Goal: Complete application form: Complete application form

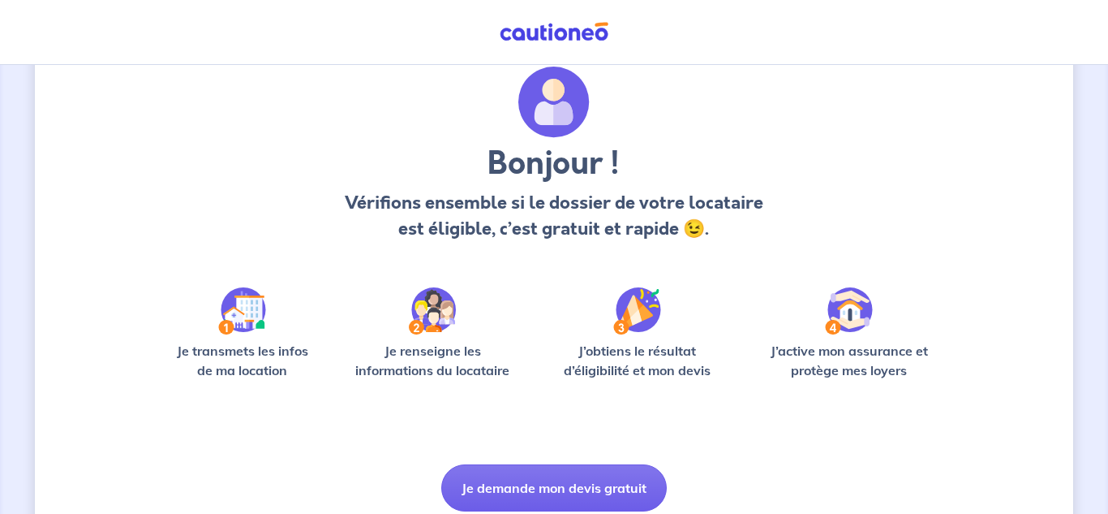
scroll to position [119, 0]
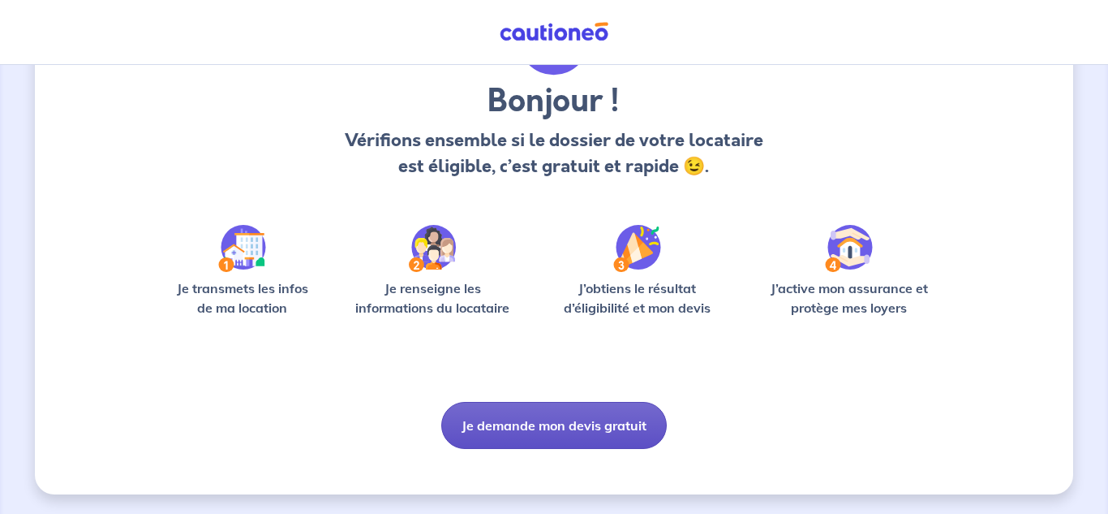
click at [579, 428] on button "Je demande mon devis gratuit" at bounding box center [554, 425] width 226 height 47
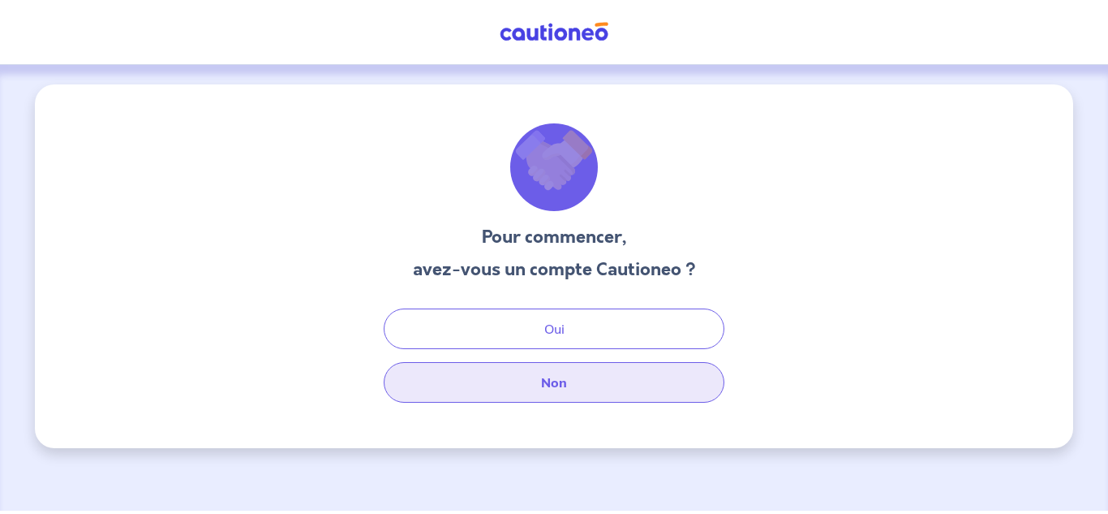
click at [612, 381] on button "Non" at bounding box center [554, 382] width 341 height 41
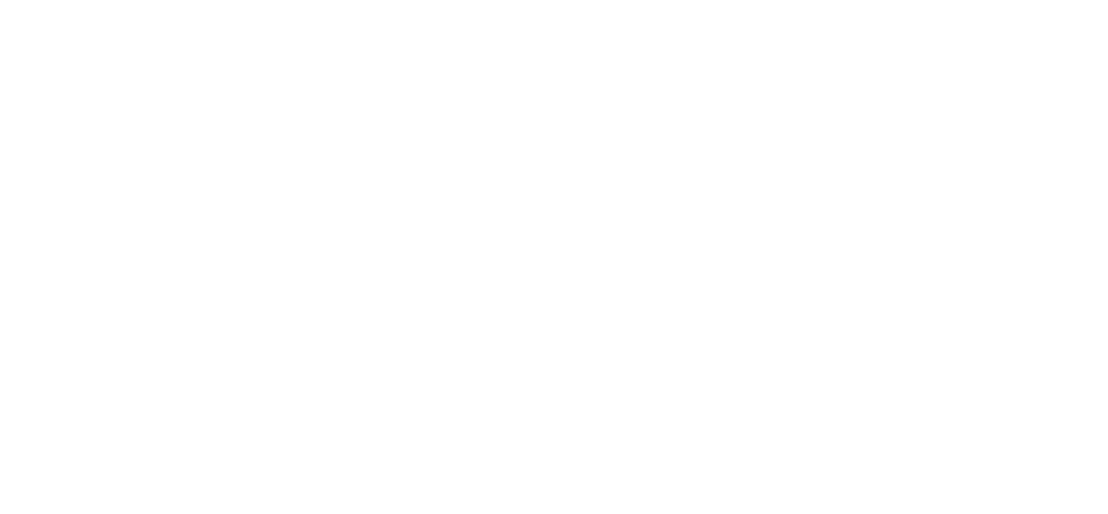
select select "FR"
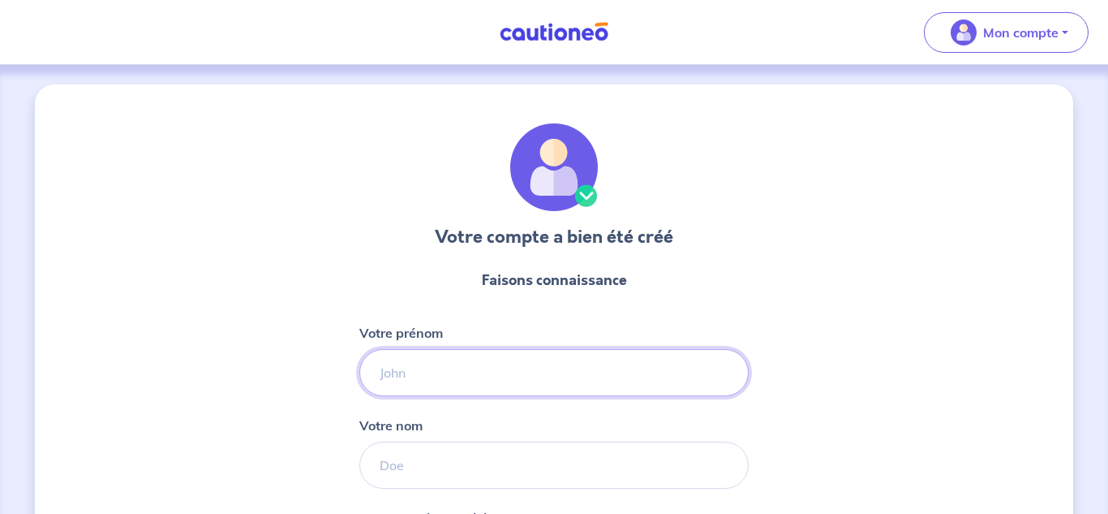
click at [583, 373] on input "Votre prénom" at bounding box center [554, 372] width 390 height 47
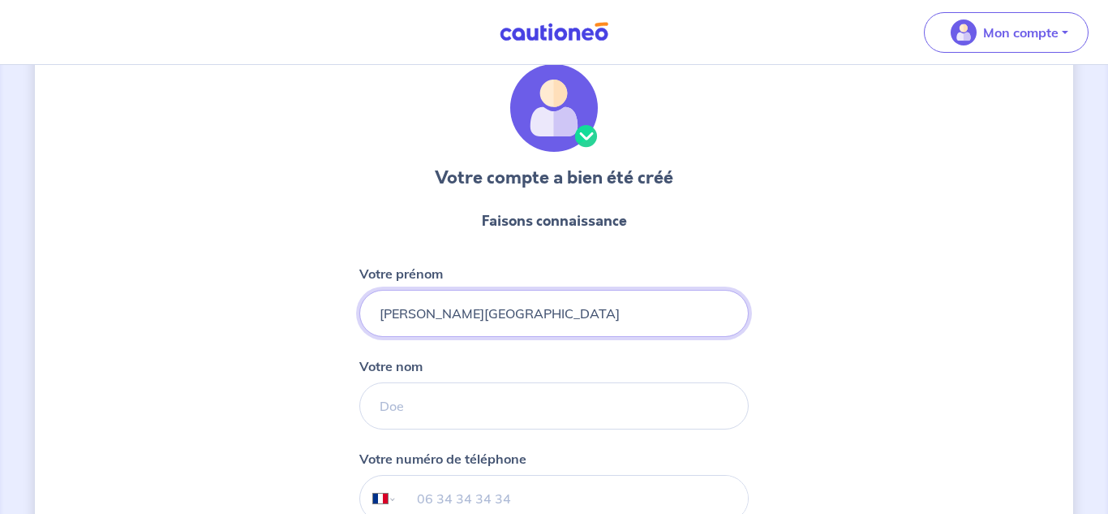
scroll to position [66, 0]
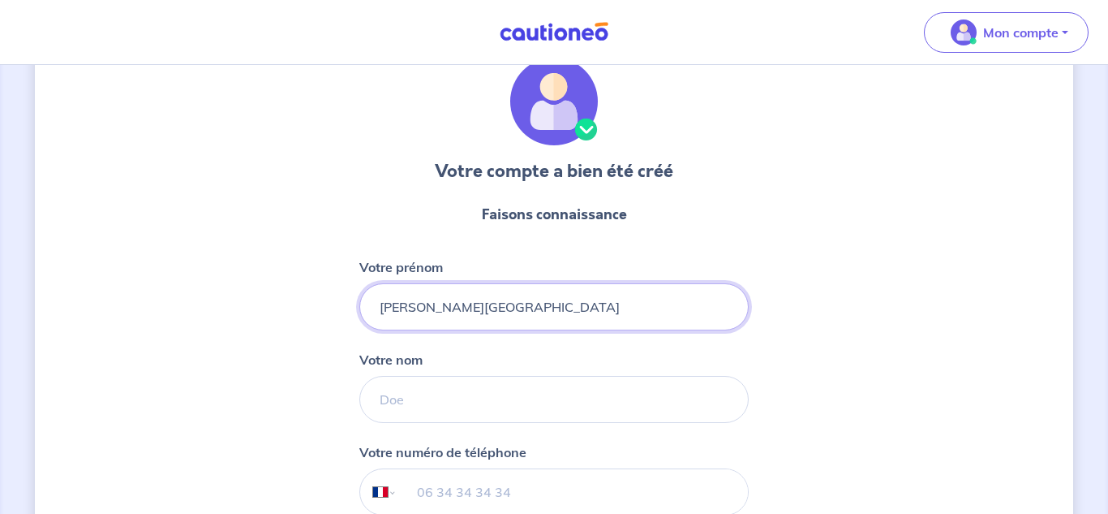
type input "[PERSON_NAME][GEOGRAPHIC_DATA]"
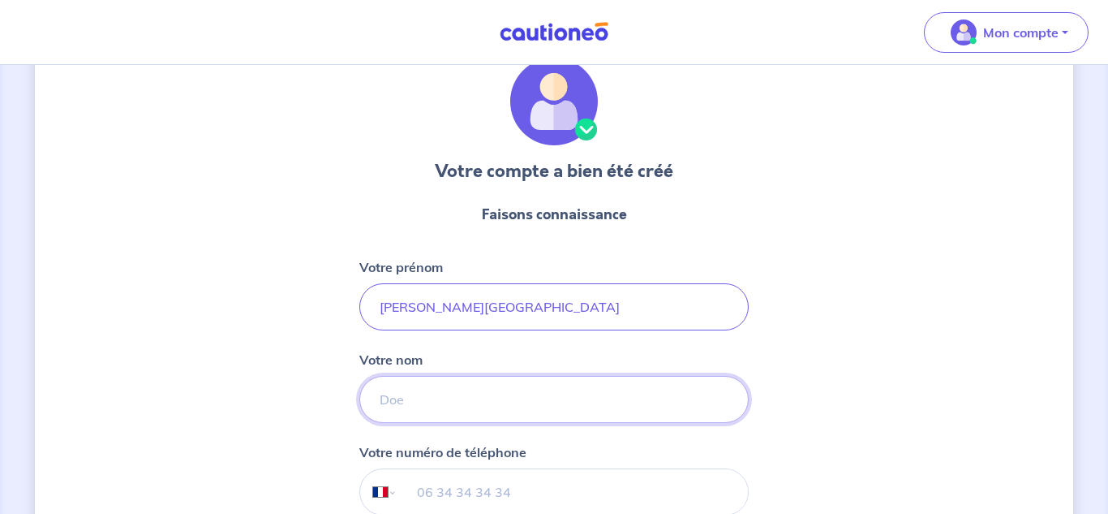
click at [487, 396] on input "Votre nom" at bounding box center [554, 399] width 390 height 47
type input "DE [PERSON_NAME]"
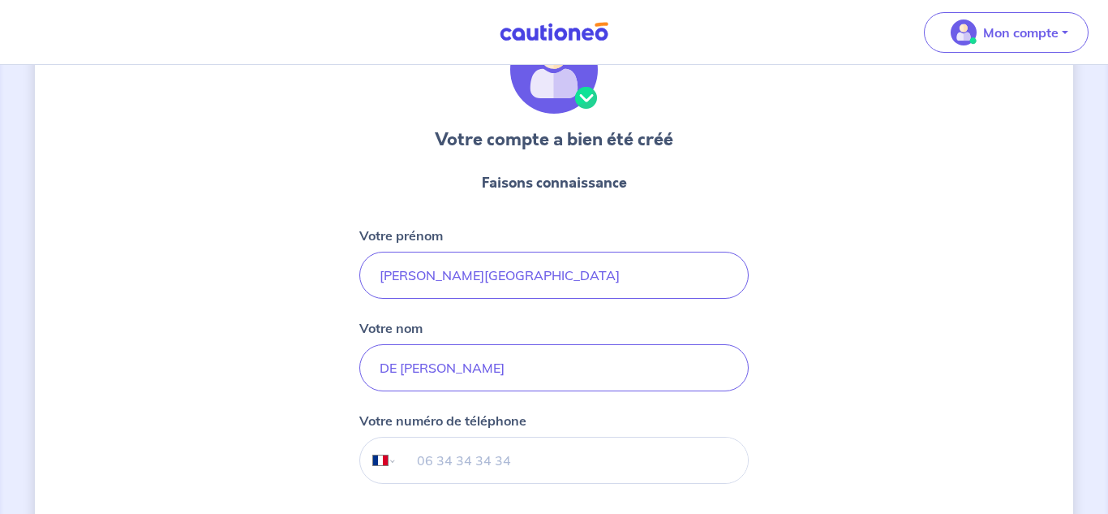
scroll to position [115, 0]
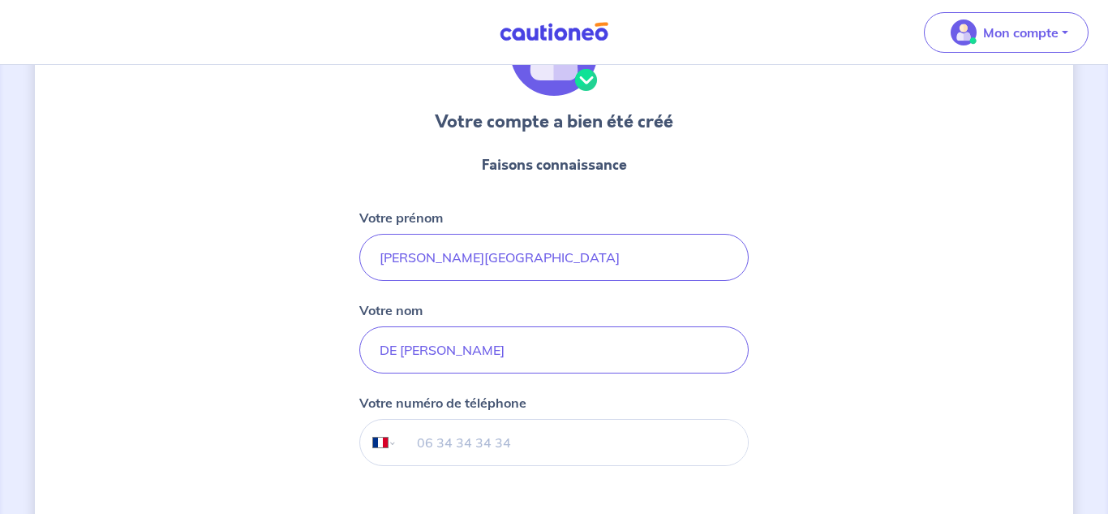
click at [446, 449] on input "tel" at bounding box center [573, 442] width 351 height 45
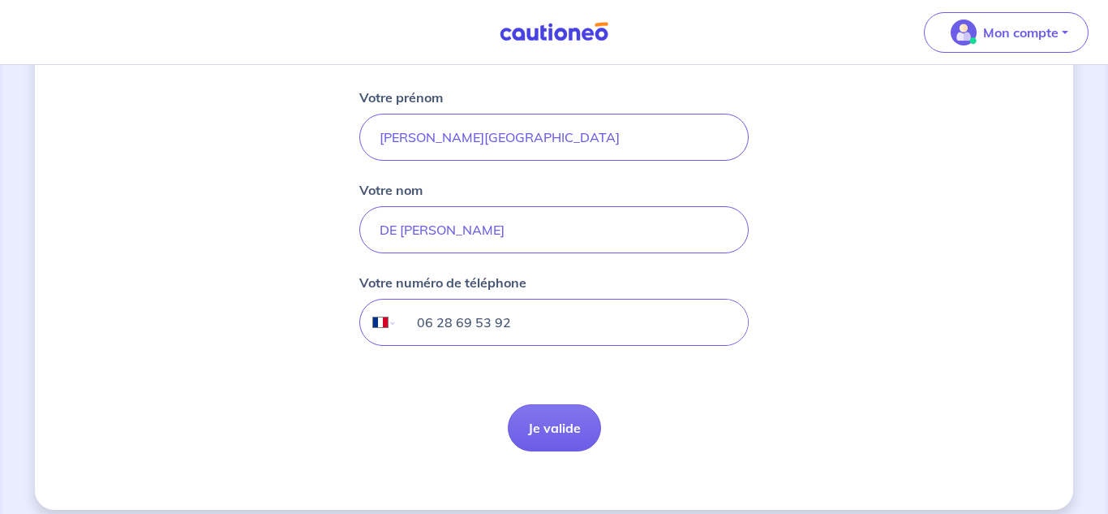
scroll to position [251, 0]
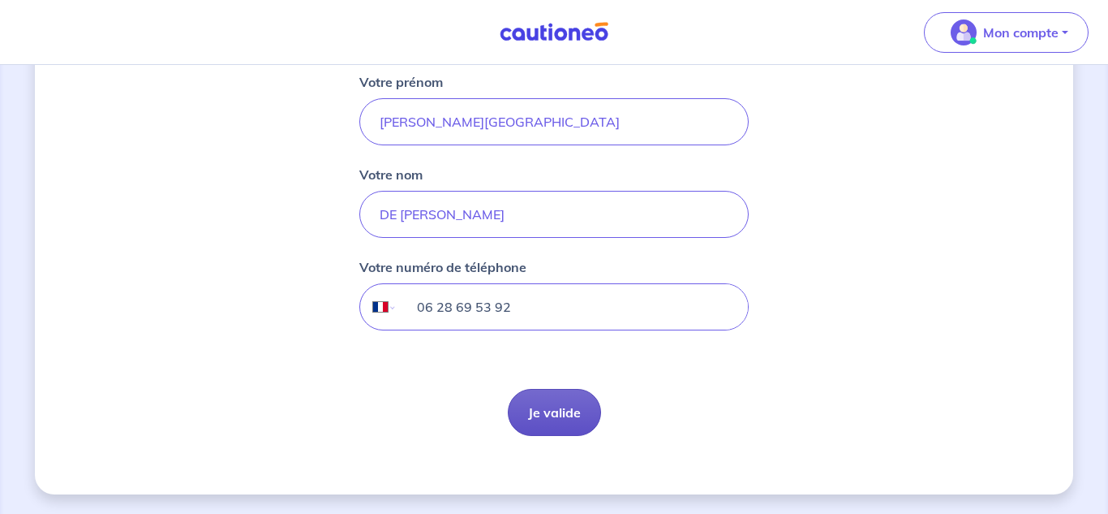
type input "06 28 69 53 92"
click at [567, 414] on button "Je valide" at bounding box center [554, 412] width 93 height 47
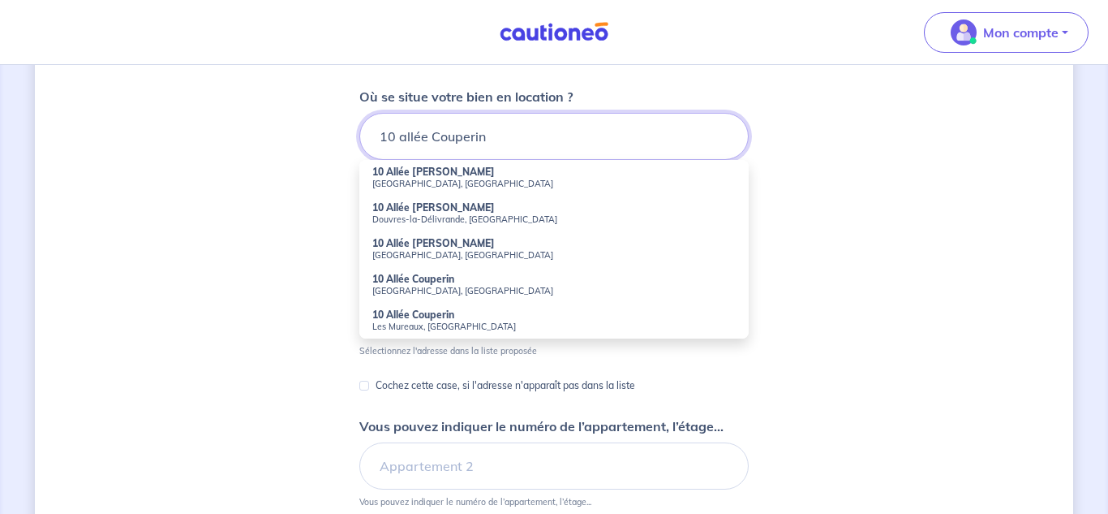
scroll to position [222, 0]
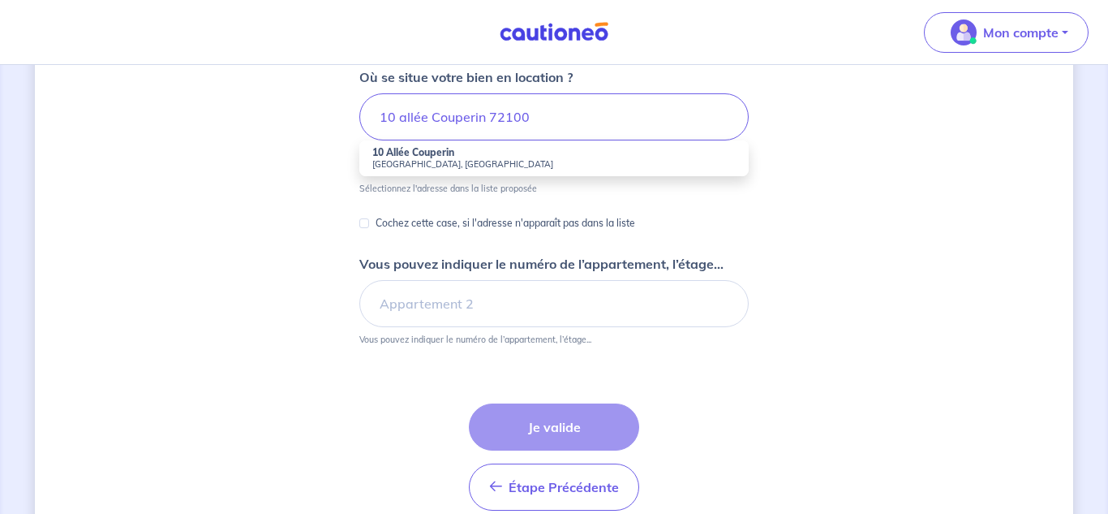
click at [462, 158] on small "[GEOGRAPHIC_DATA], [GEOGRAPHIC_DATA]" at bounding box center [554, 163] width 364 height 11
type input "[STREET_ADDRESS]"
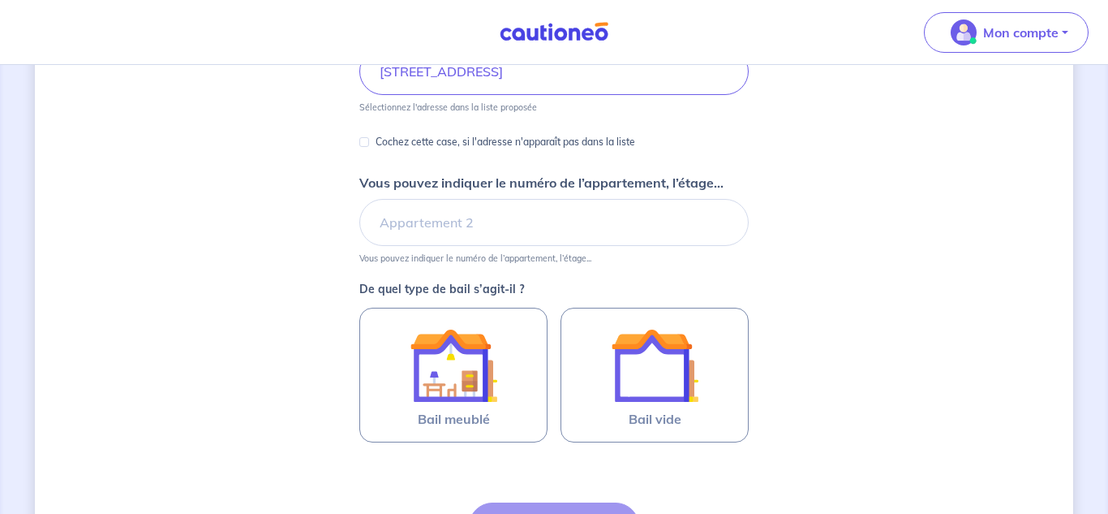
scroll to position [259, 0]
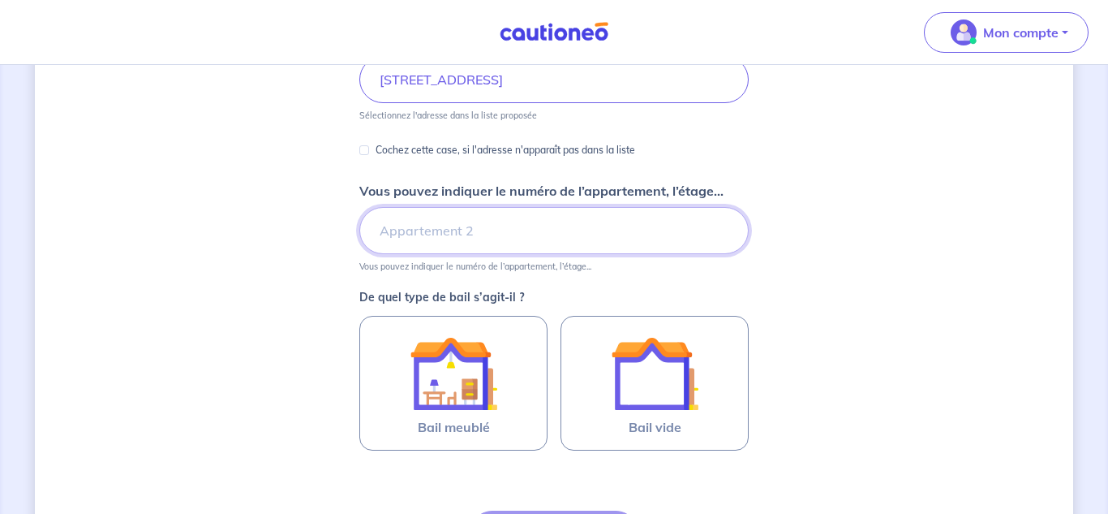
click at [438, 237] on input "Vous pouvez indiquer le numéro de l’appartement, l’étage..." at bounding box center [554, 230] width 390 height 47
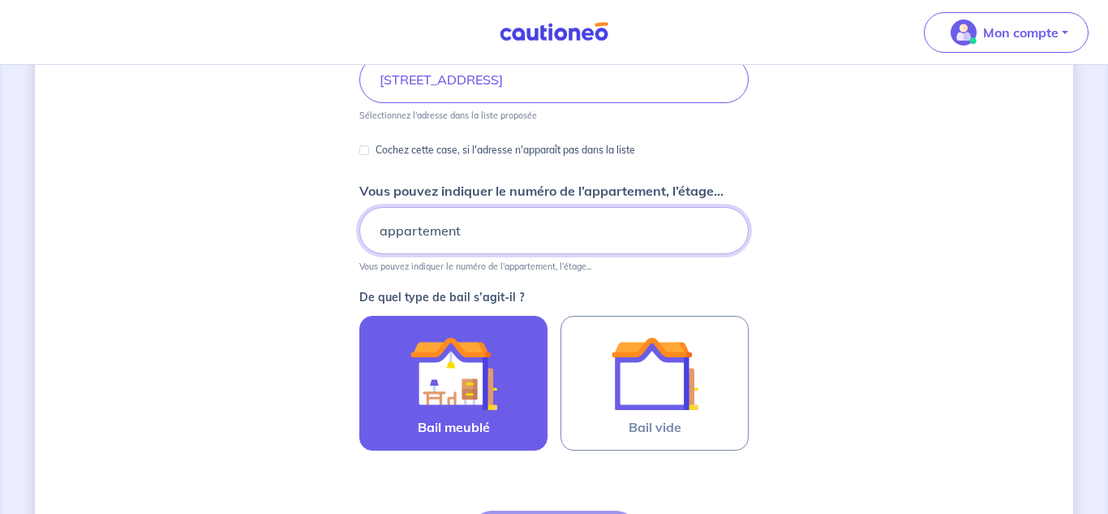
type input "appartement"
click at [482, 377] on img at bounding box center [454, 373] width 88 height 88
click at [0, 0] on input "Bail meublé" at bounding box center [0, 0] width 0 height 0
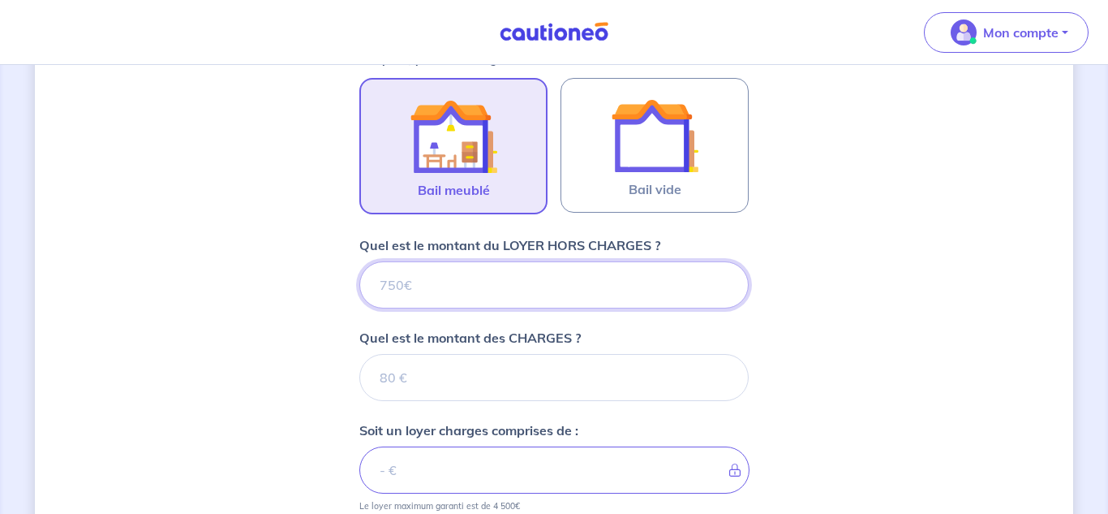
scroll to position [524, 0]
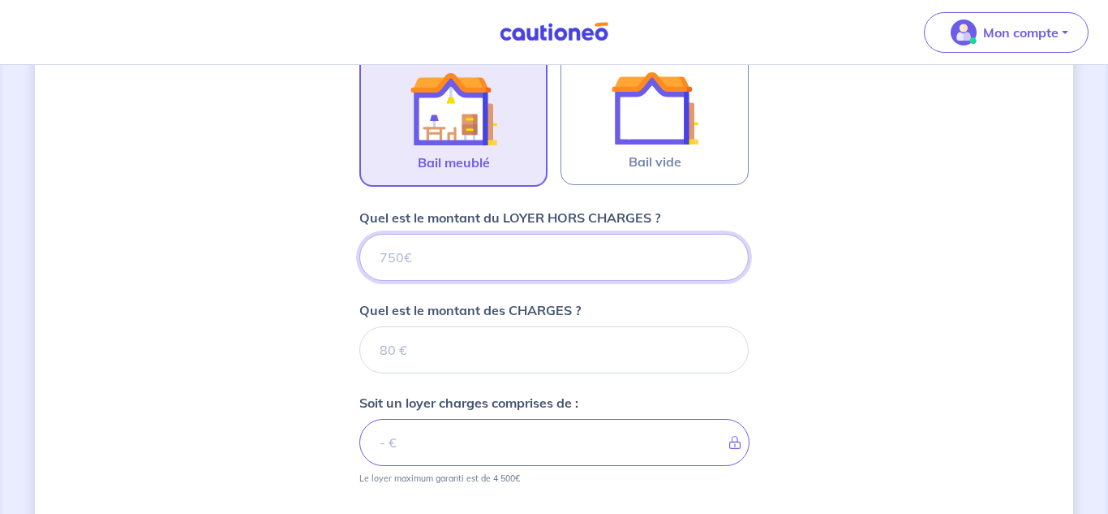
type input "6"
type input "62"
type input "620"
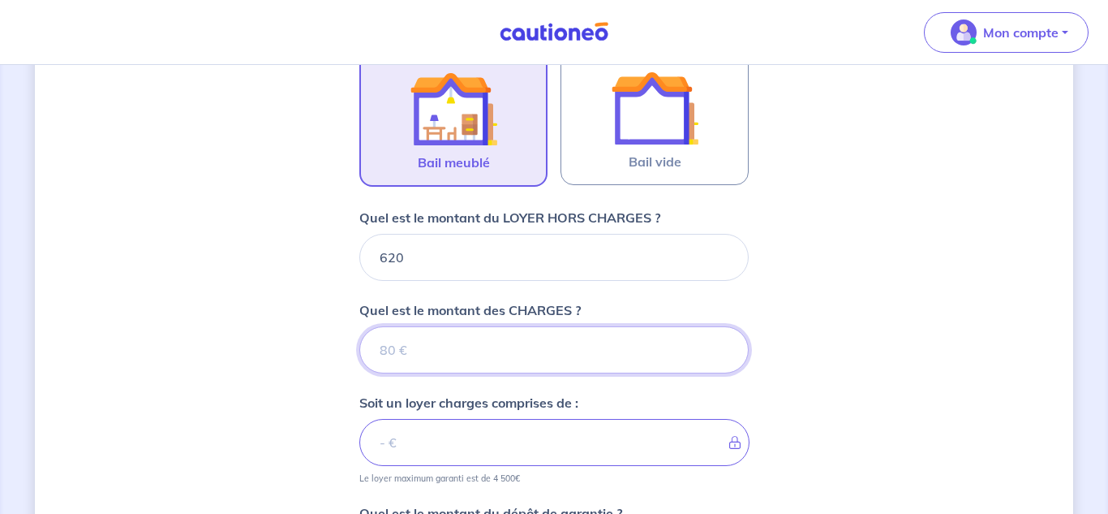
click at [417, 351] on input "Quel est le montant des CHARGES ?" at bounding box center [554, 349] width 390 height 47
type input "1"
type input "621"
type input "160"
type input "780"
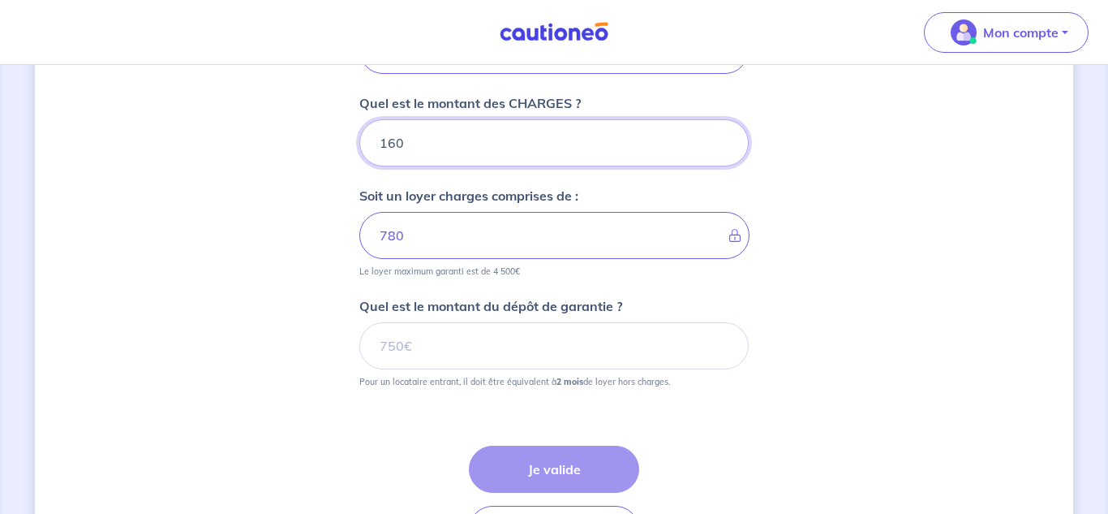
scroll to position [736, 0]
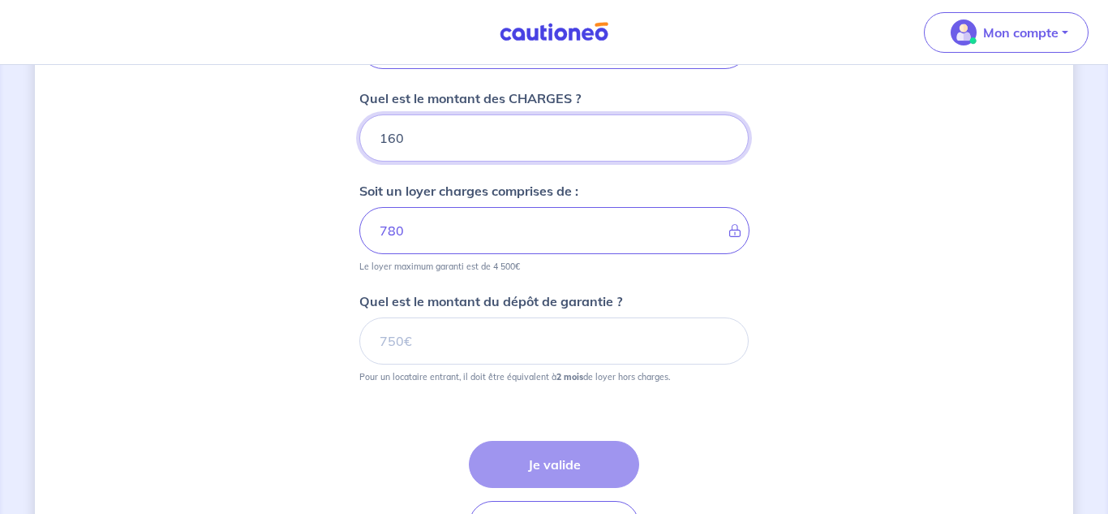
type input "160"
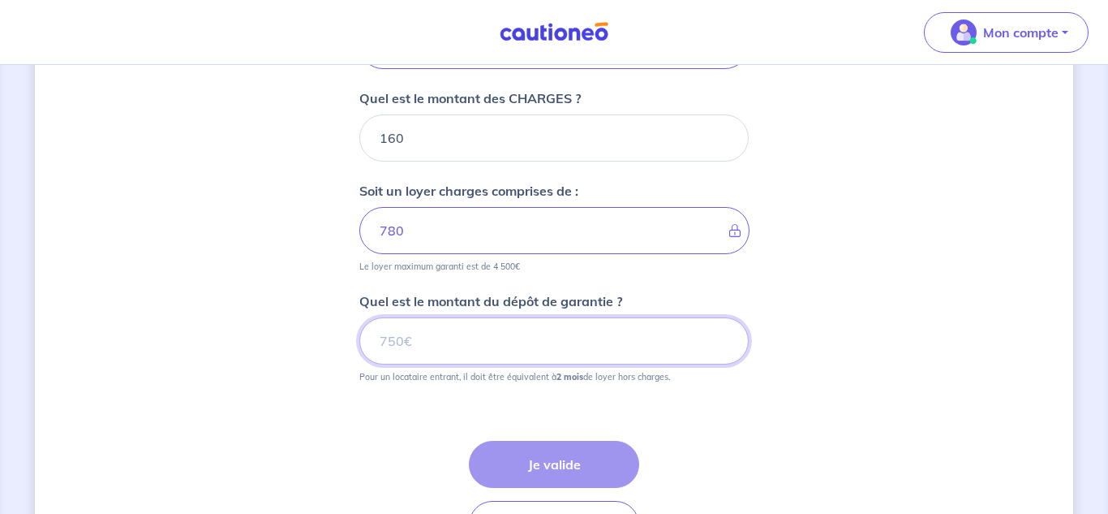
click at [400, 348] on input "Quel est le montant du dépôt de garantie ?" at bounding box center [554, 340] width 390 height 47
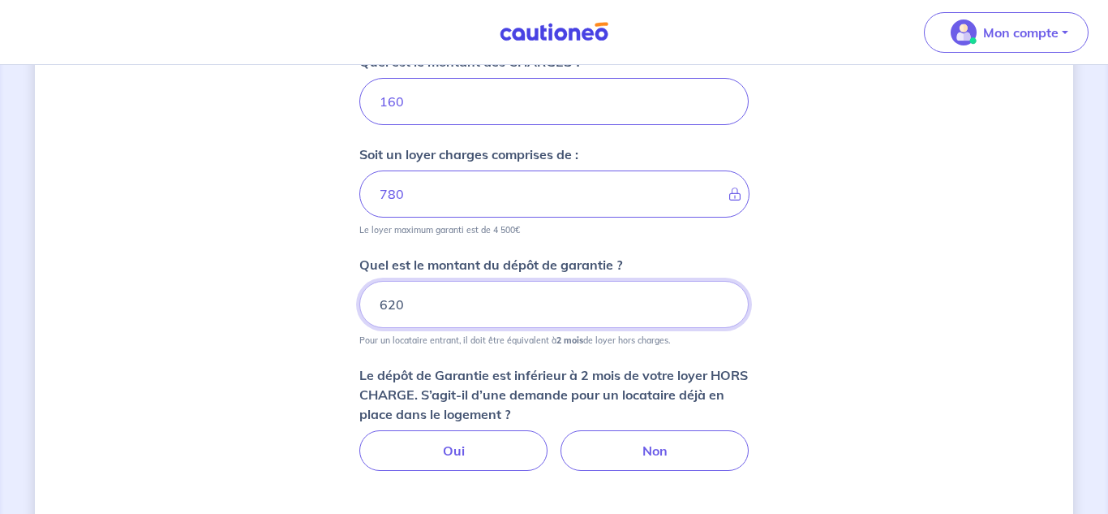
scroll to position [790, 0]
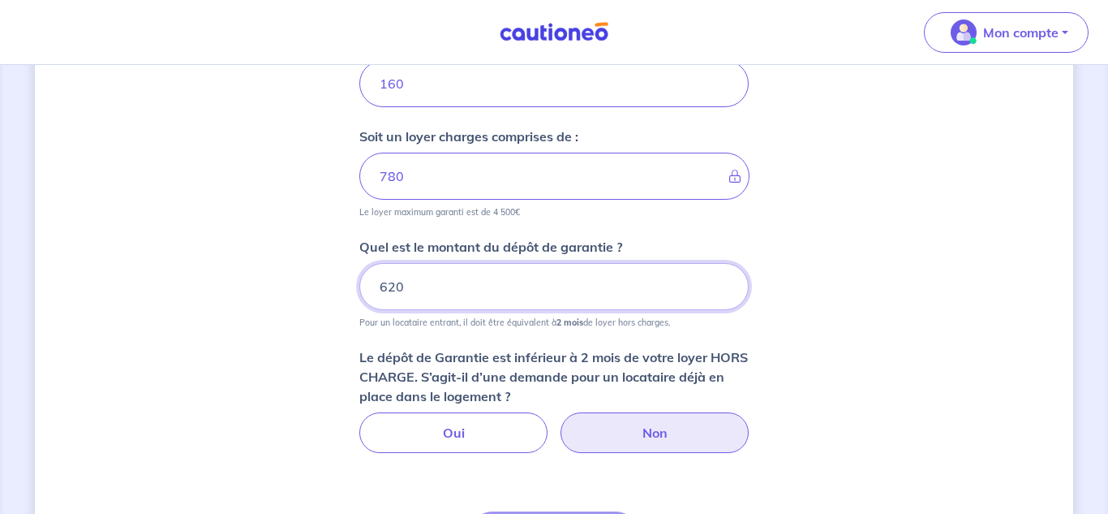
type input "620"
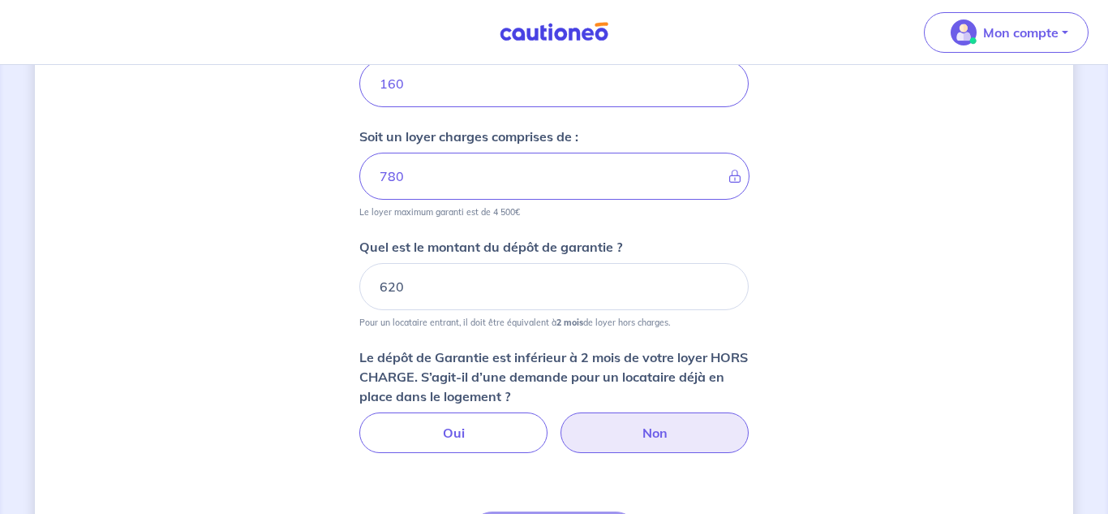
click at [624, 429] on label "Non" at bounding box center [655, 432] width 188 height 41
click at [560, 423] on input "Non" at bounding box center [554, 417] width 11 height 11
radio input "true"
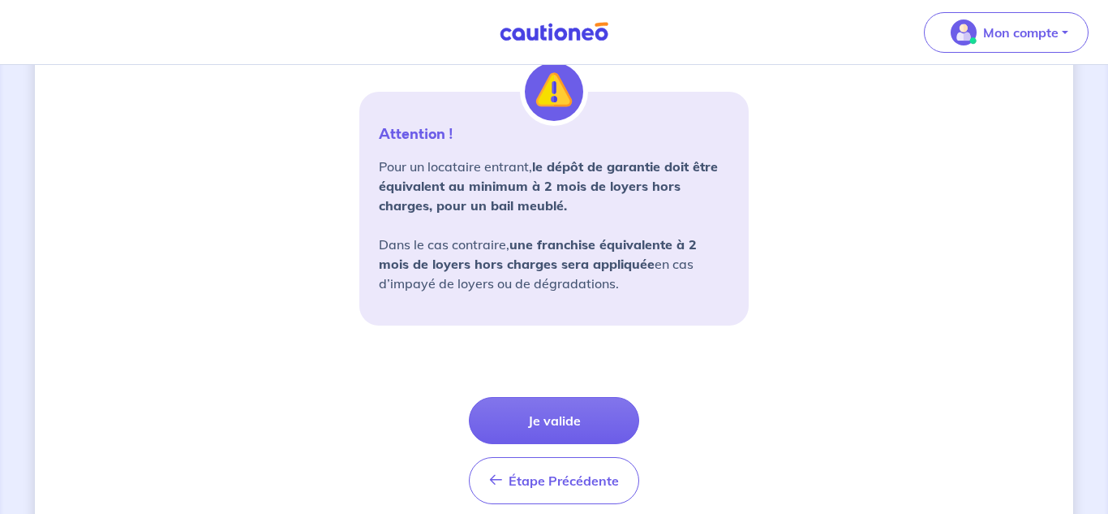
scroll to position [1214, 0]
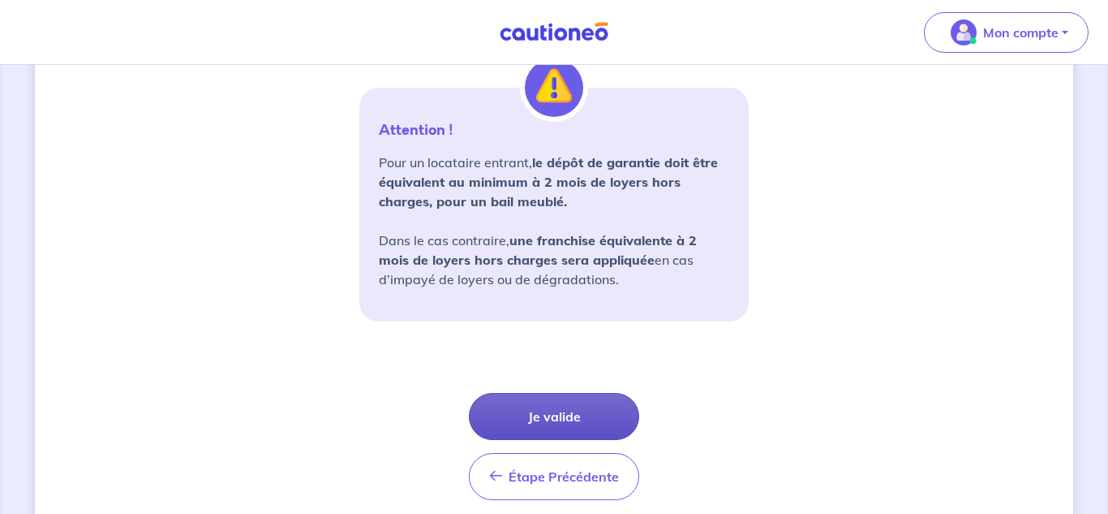
click at [567, 413] on button "Je valide" at bounding box center [554, 416] width 170 height 47
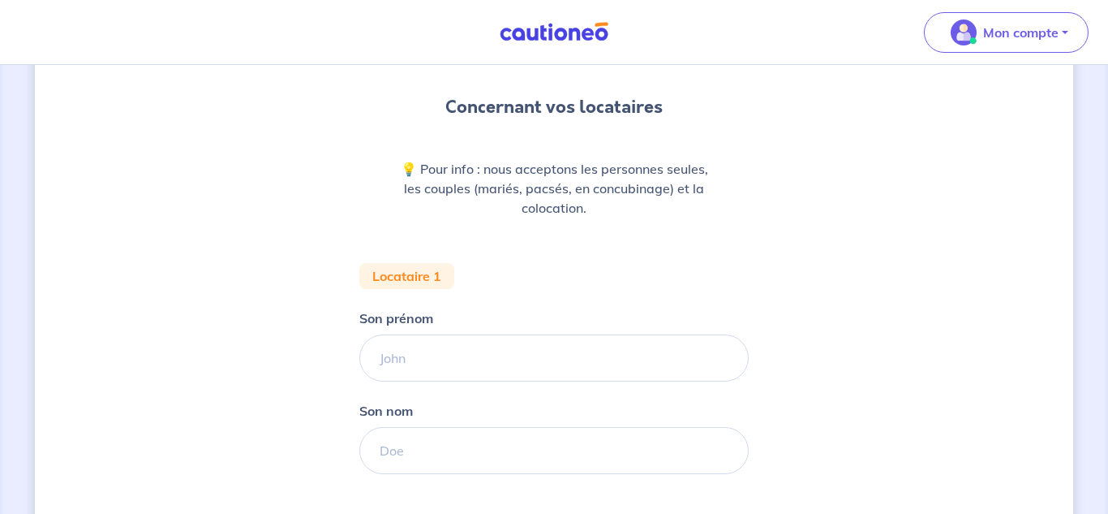
scroll to position [137, 0]
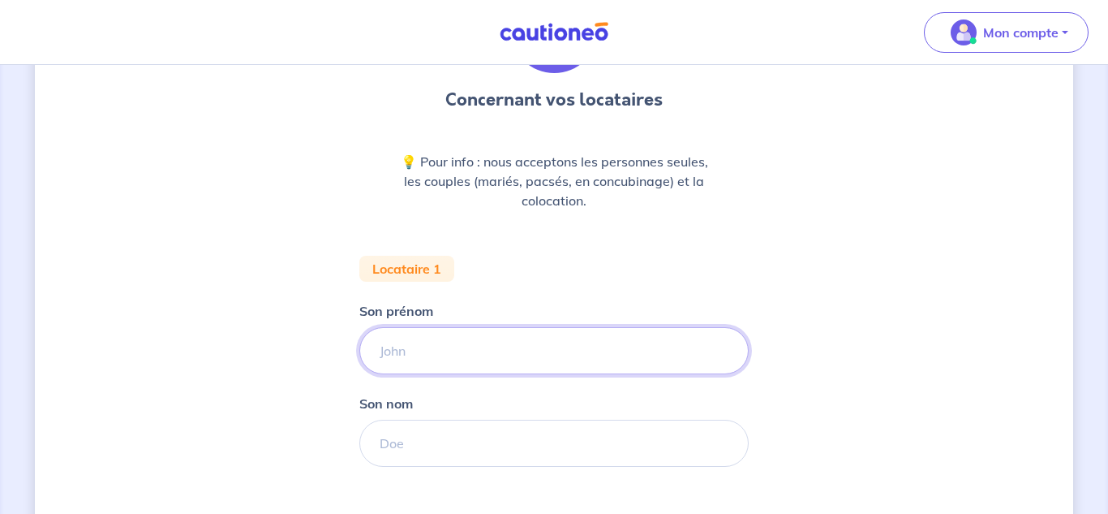
click at [402, 349] on input "Son prénom" at bounding box center [554, 350] width 390 height 47
type input "Florine"
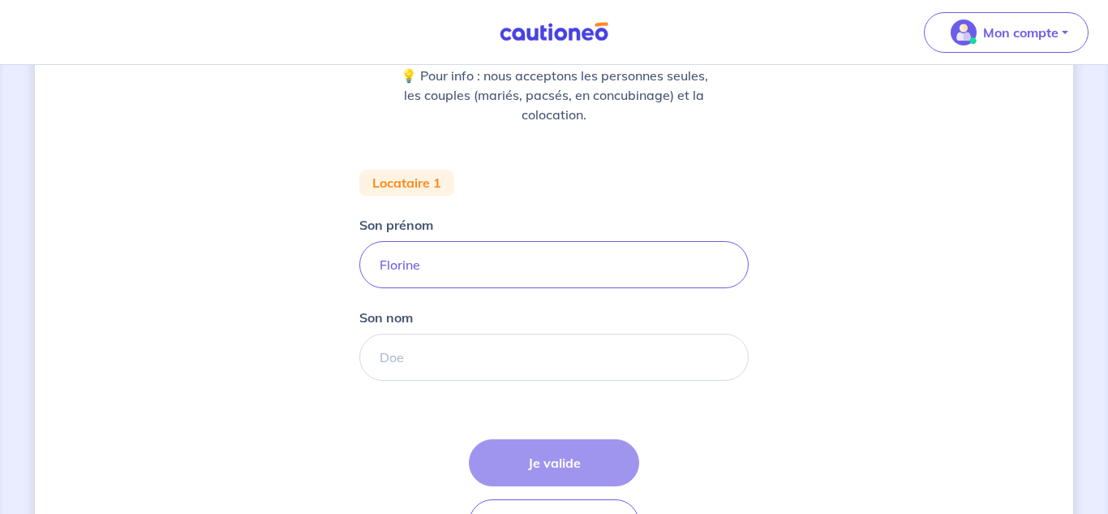
scroll to position [224, 0]
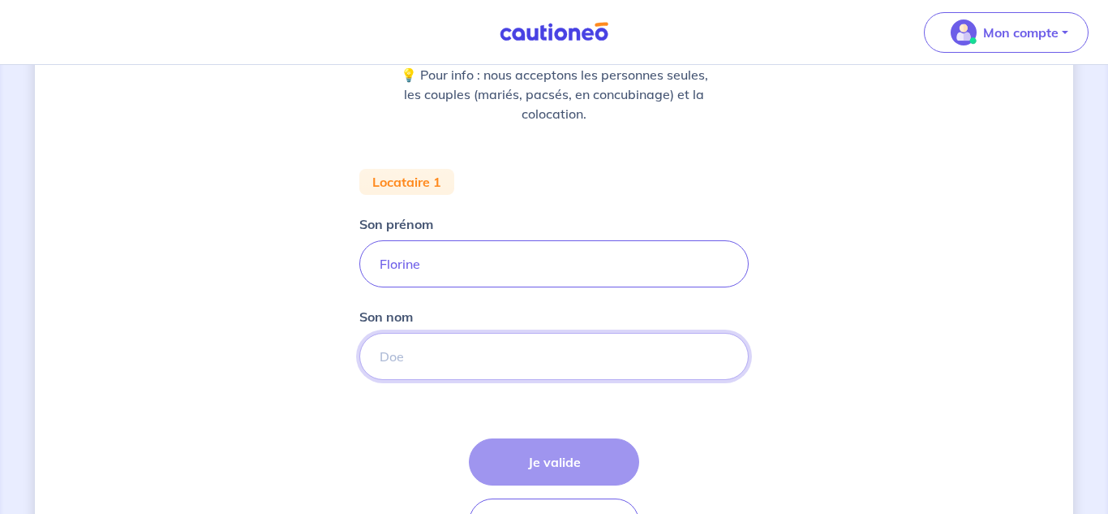
click at [415, 354] on input "Son nom" at bounding box center [554, 356] width 390 height 47
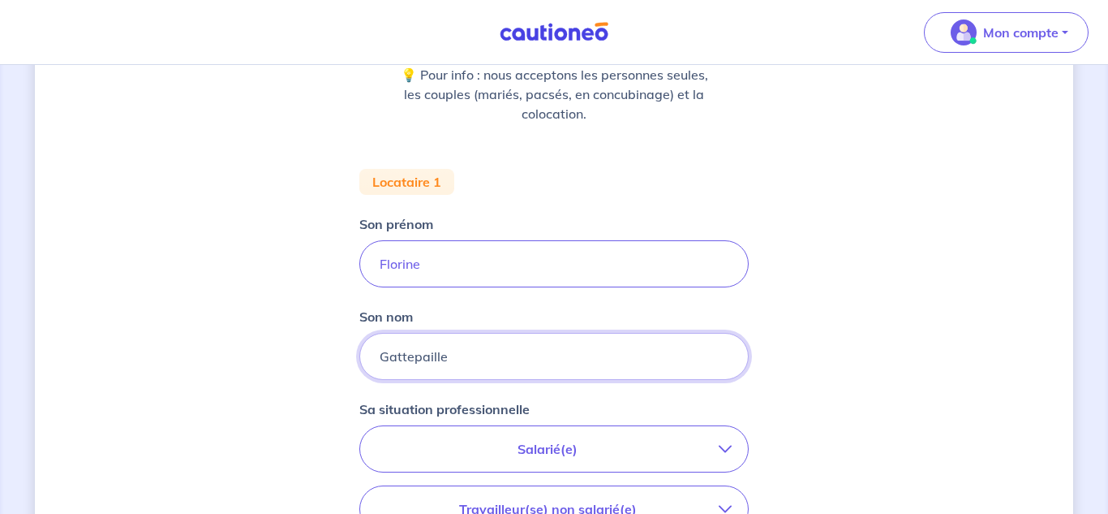
type input "Gattepaille"
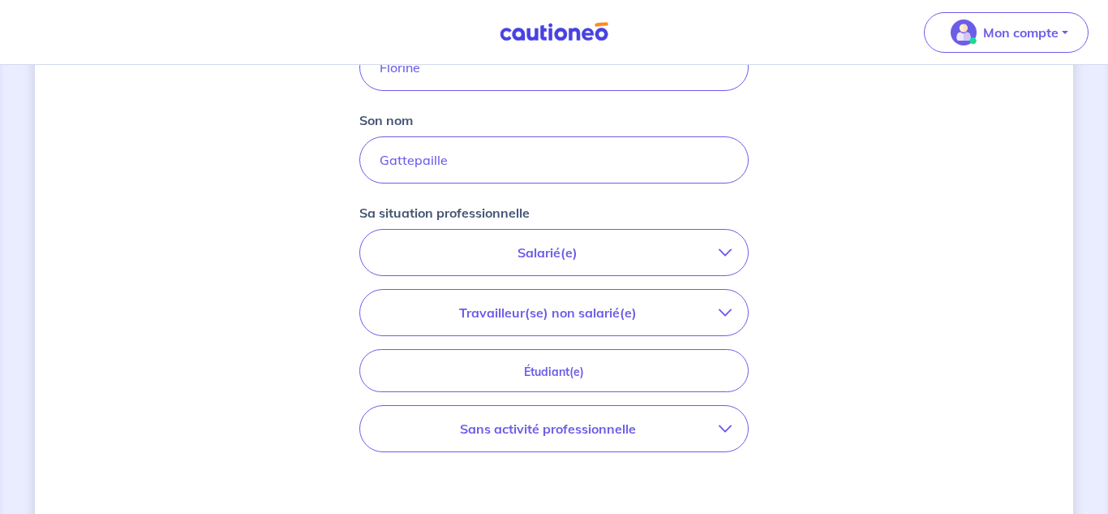
scroll to position [424, 0]
drag, startPoint x: 695, startPoint y: 248, endPoint x: 704, endPoint y: 252, distance: 10.3
click at [695, 248] on p "Salarié(e)" at bounding box center [548, 248] width 342 height 19
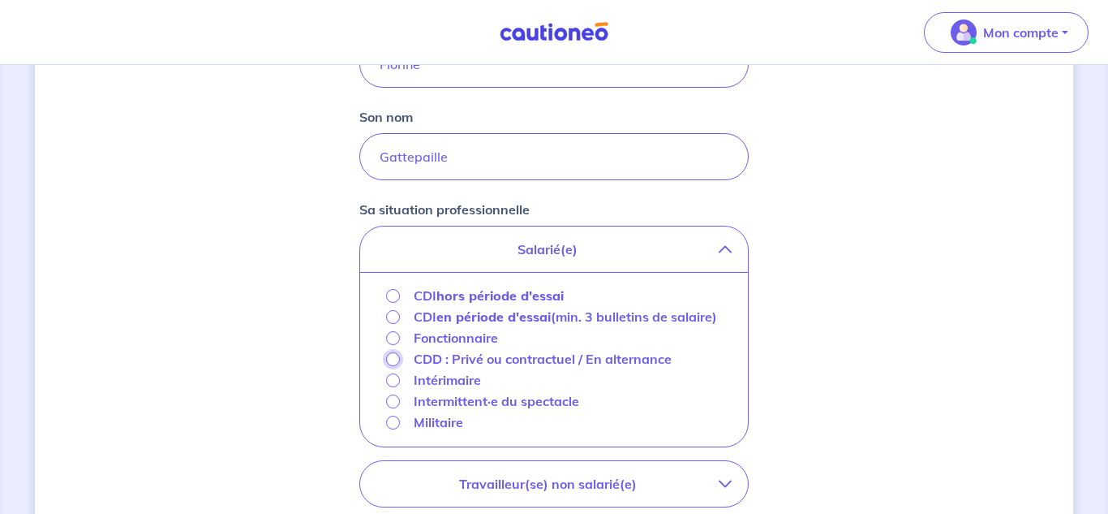
click at [390, 366] on input "CDD : Privé ou contractuel / En alternance" at bounding box center [393, 359] width 14 height 14
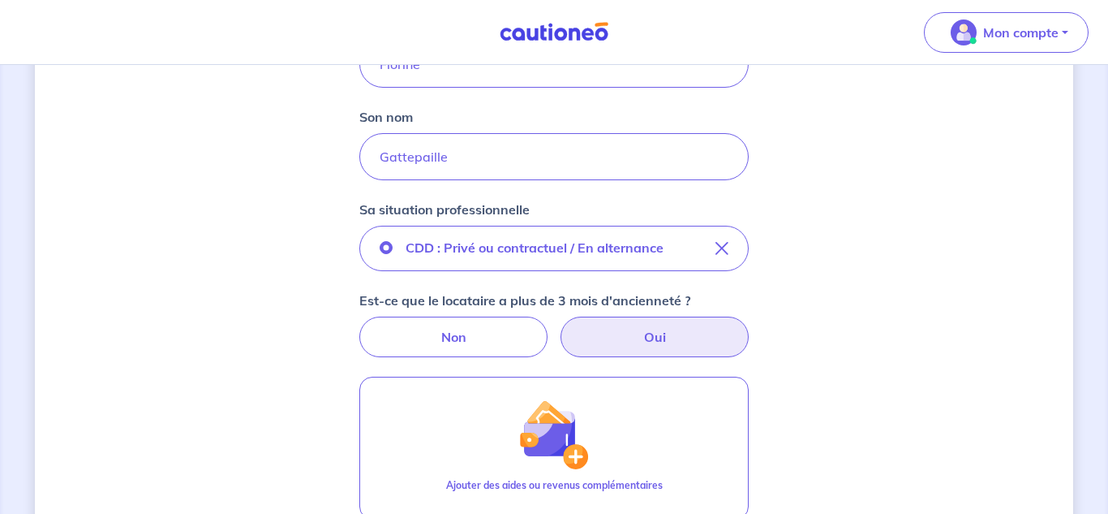
click at [650, 339] on label "Oui" at bounding box center [655, 336] width 188 height 41
click at [560, 327] on input "Oui" at bounding box center [554, 321] width 11 height 11
radio input "true"
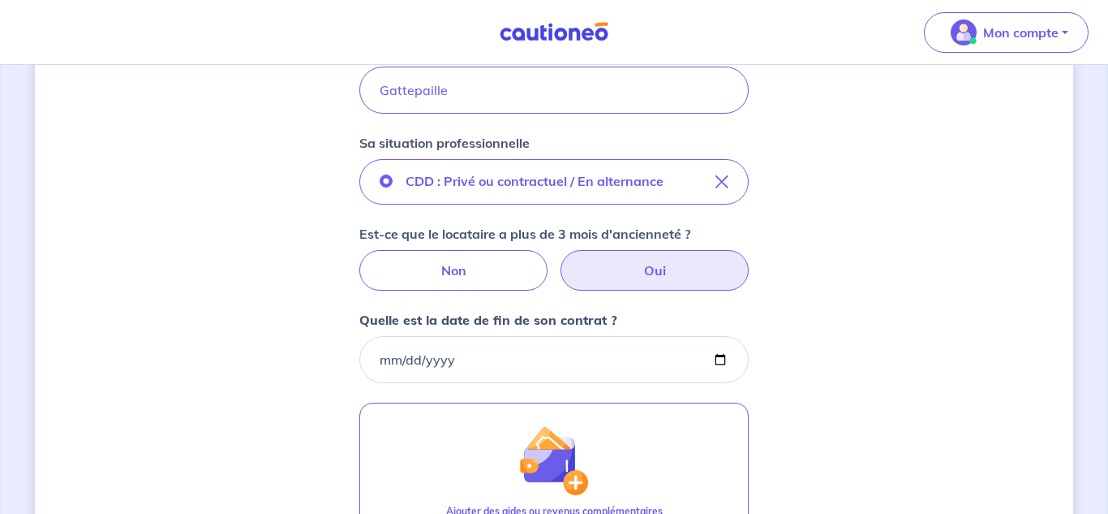
scroll to position [494, 0]
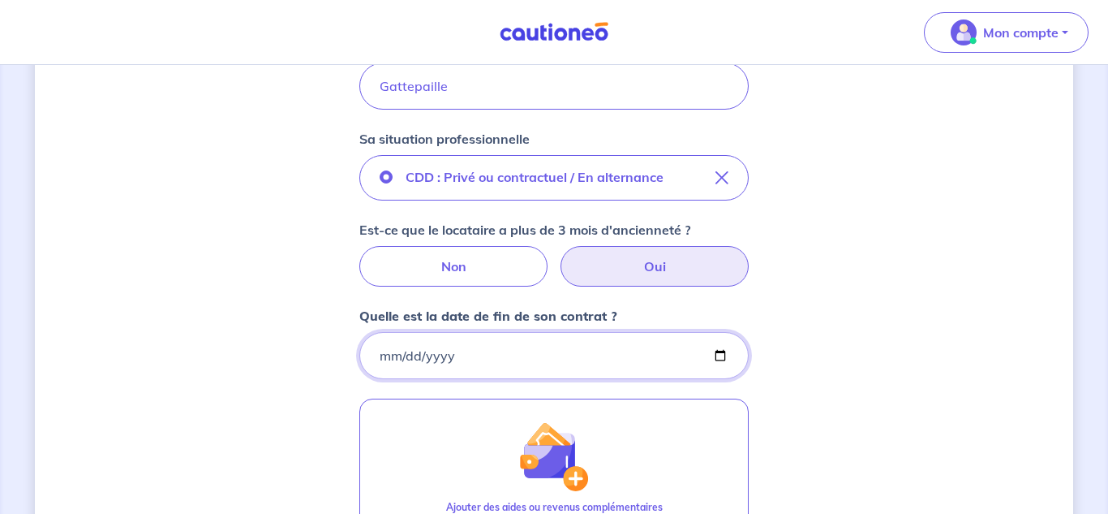
click at [385, 352] on input "Quelle est la date de fin de son contrat ?" at bounding box center [554, 355] width 390 height 47
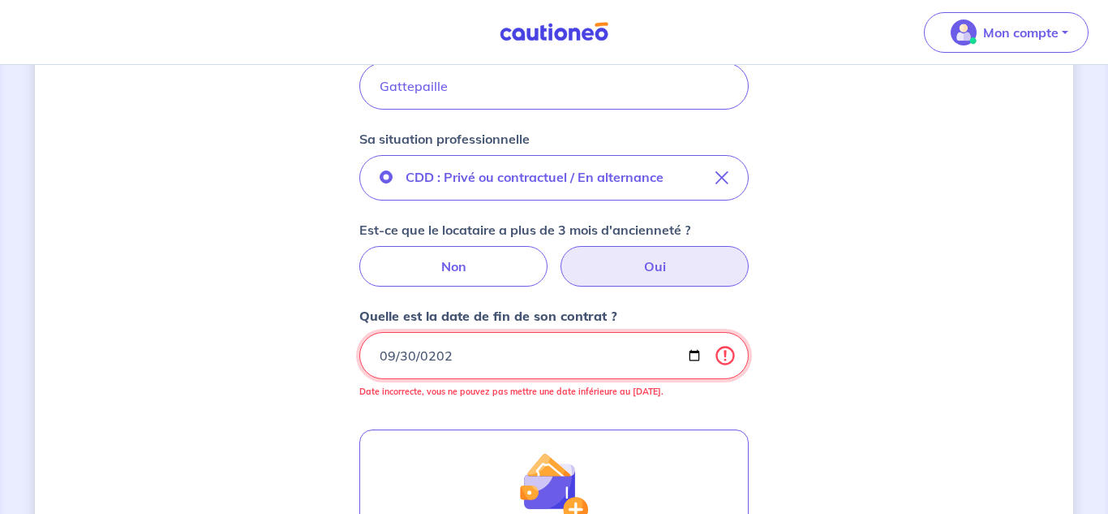
type input "[DATE]"
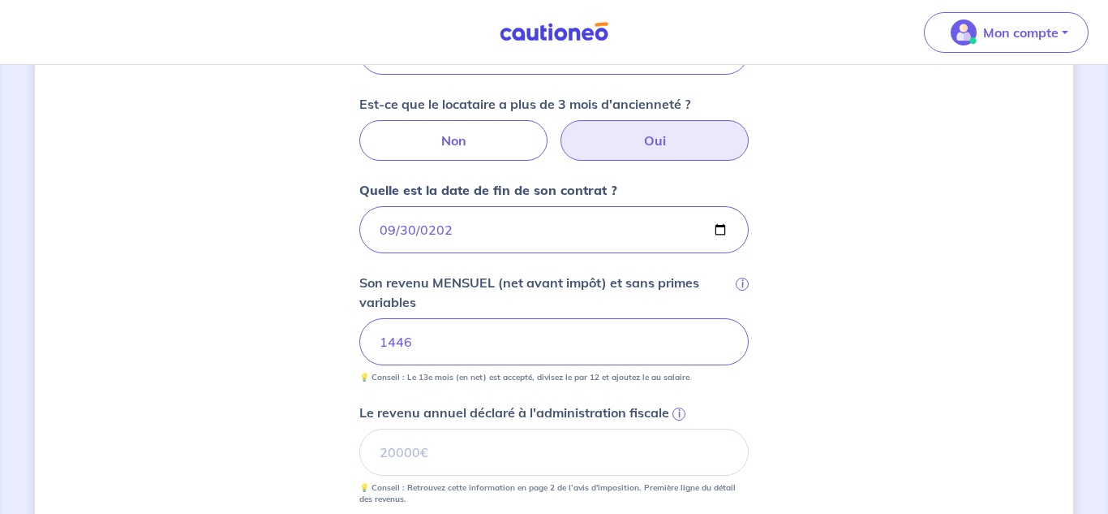
scroll to position [682, 0]
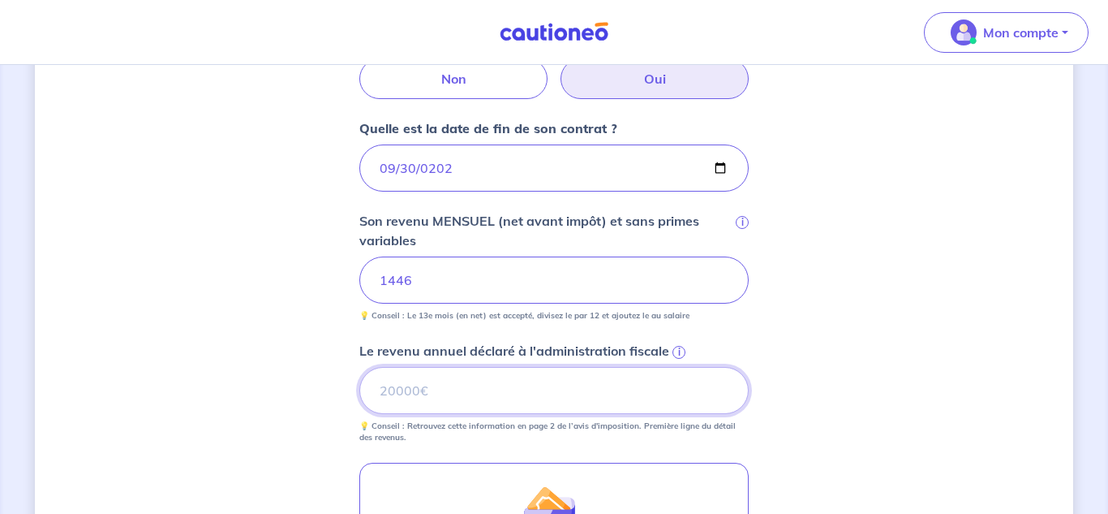
click at [452, 395] on input "Le revenu annuel déclaré à l'administration fiscale i" at bounding box center [554, 390] width 390 height 47
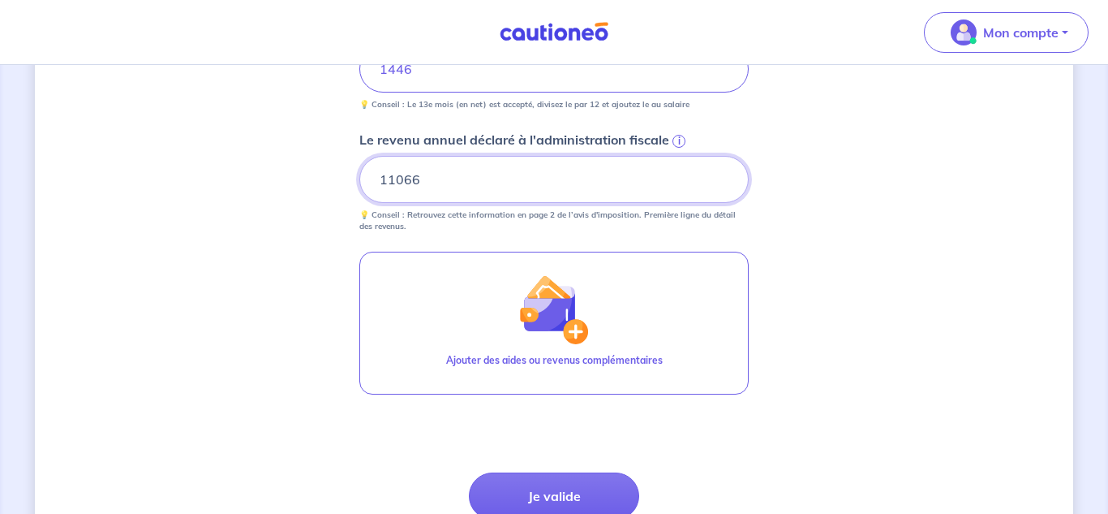
scroll to position [898, 0]
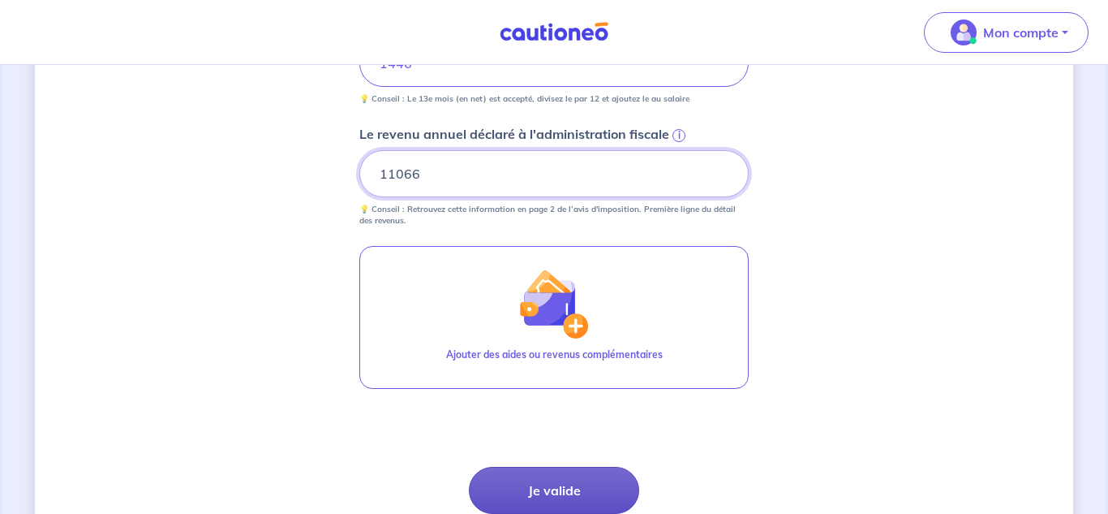
type input "11066"
click at [559, 490] on button "Je valide" at bounding box center [554, 490] width 170 height 47
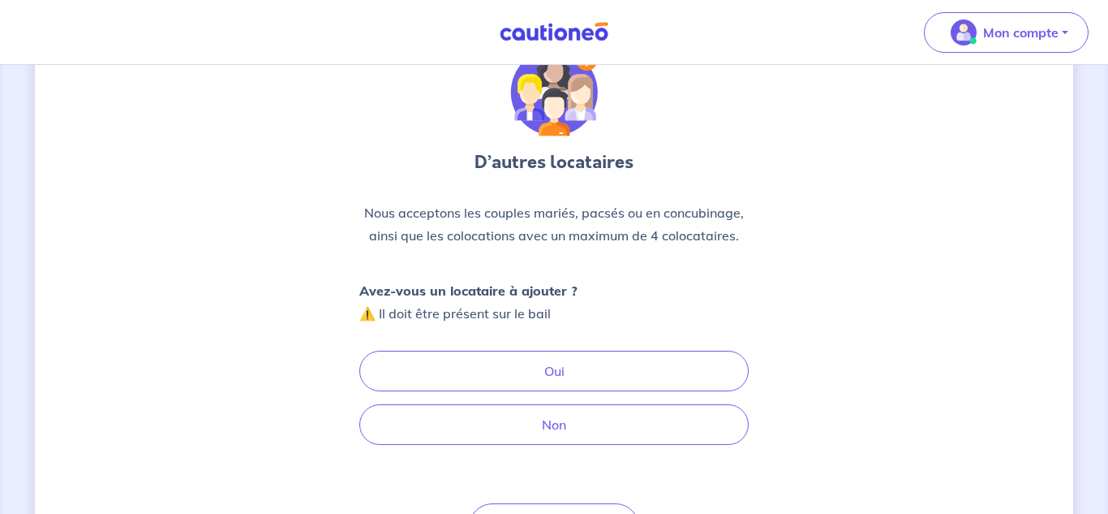
scroll to position [78, 0]
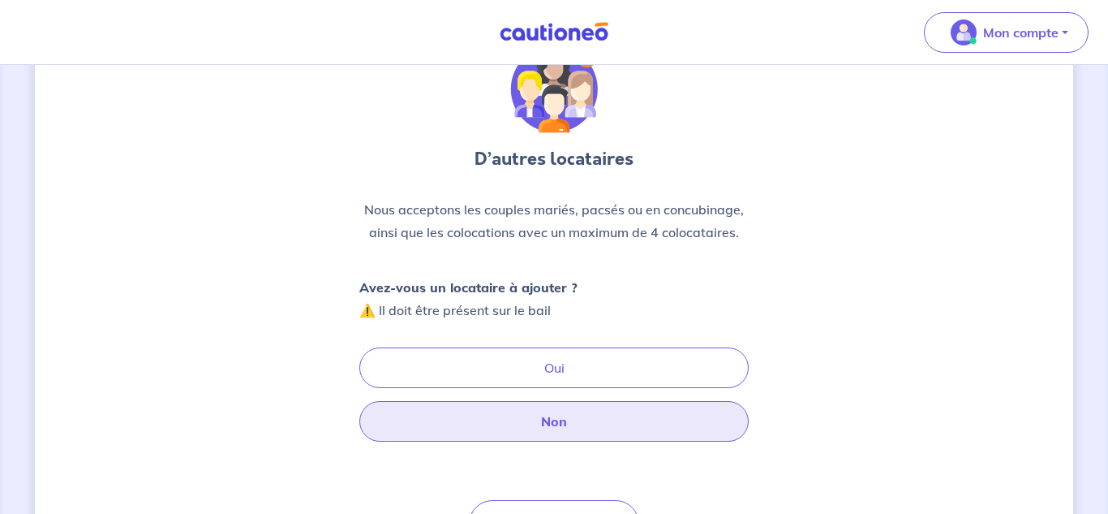
click at [544, 420] on button "Non" at bounding box center [554, 421] width 390 height 41
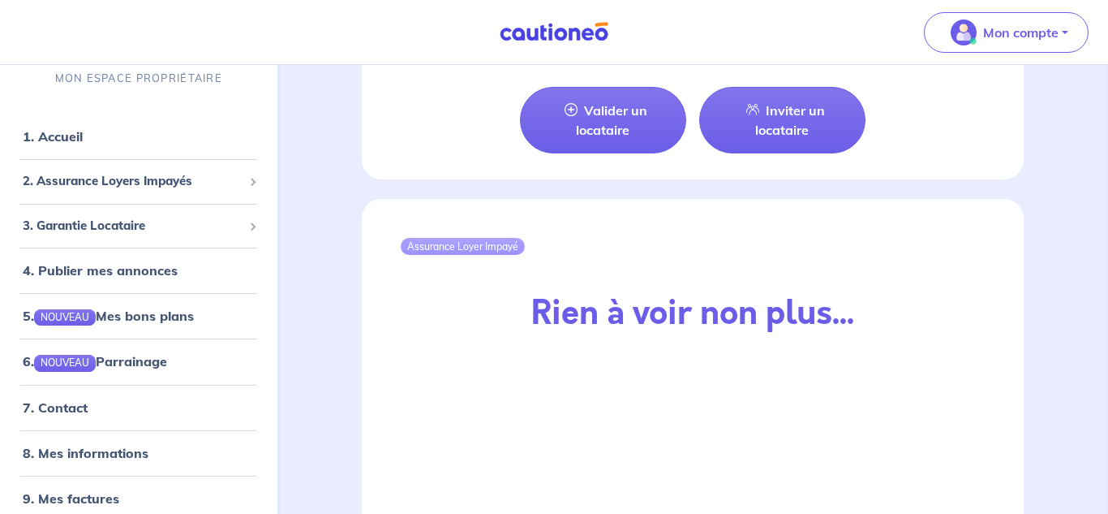
scroll to position [1655, 0]
